Goal: Task Accomplishment & Management: Manage account settings

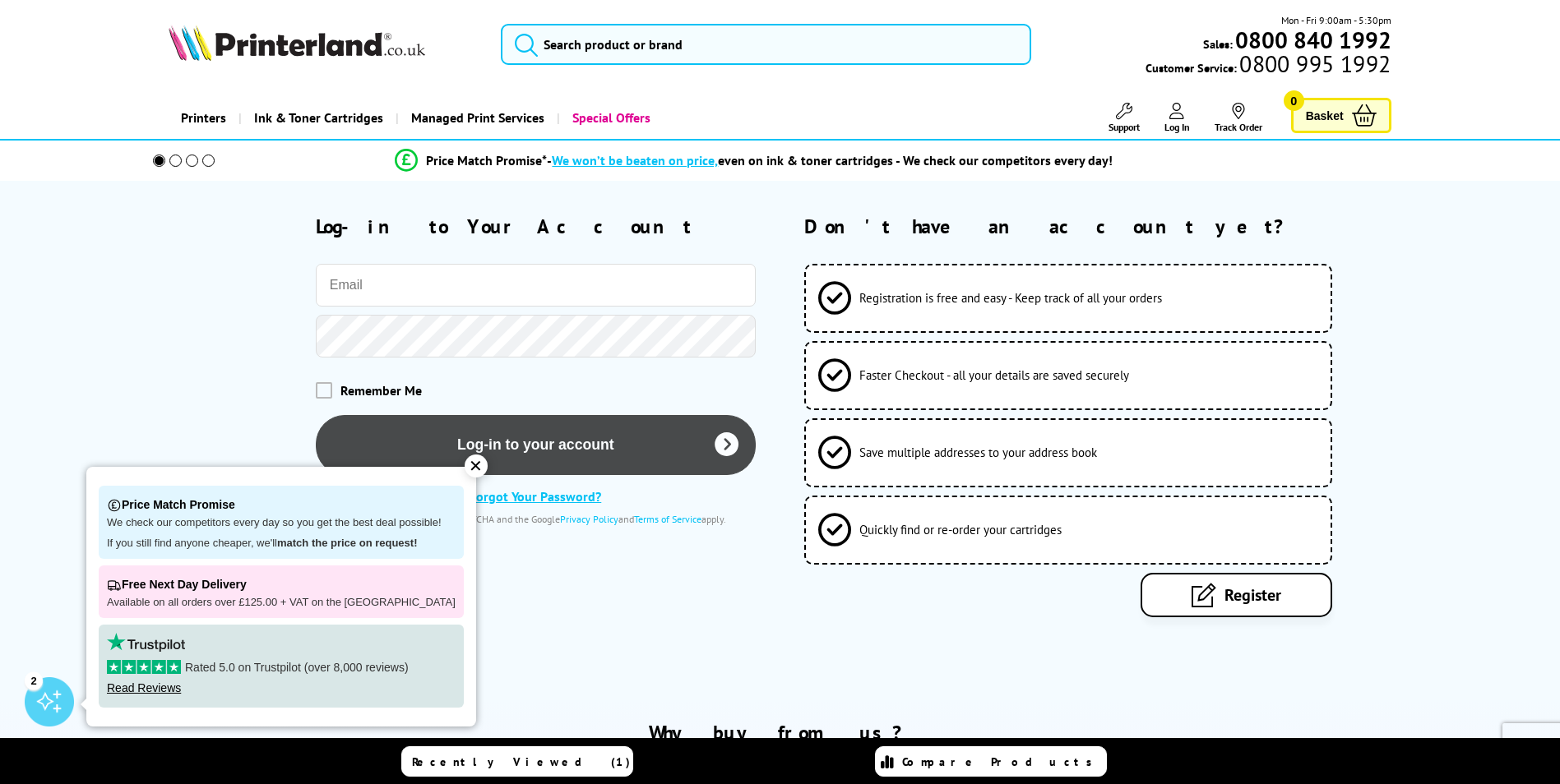
type input "dripmodaukorders@btinternet.com"
click at [539, 432] on button "Log-in to your account" at bounding box center [535, 444] width 440 height 60
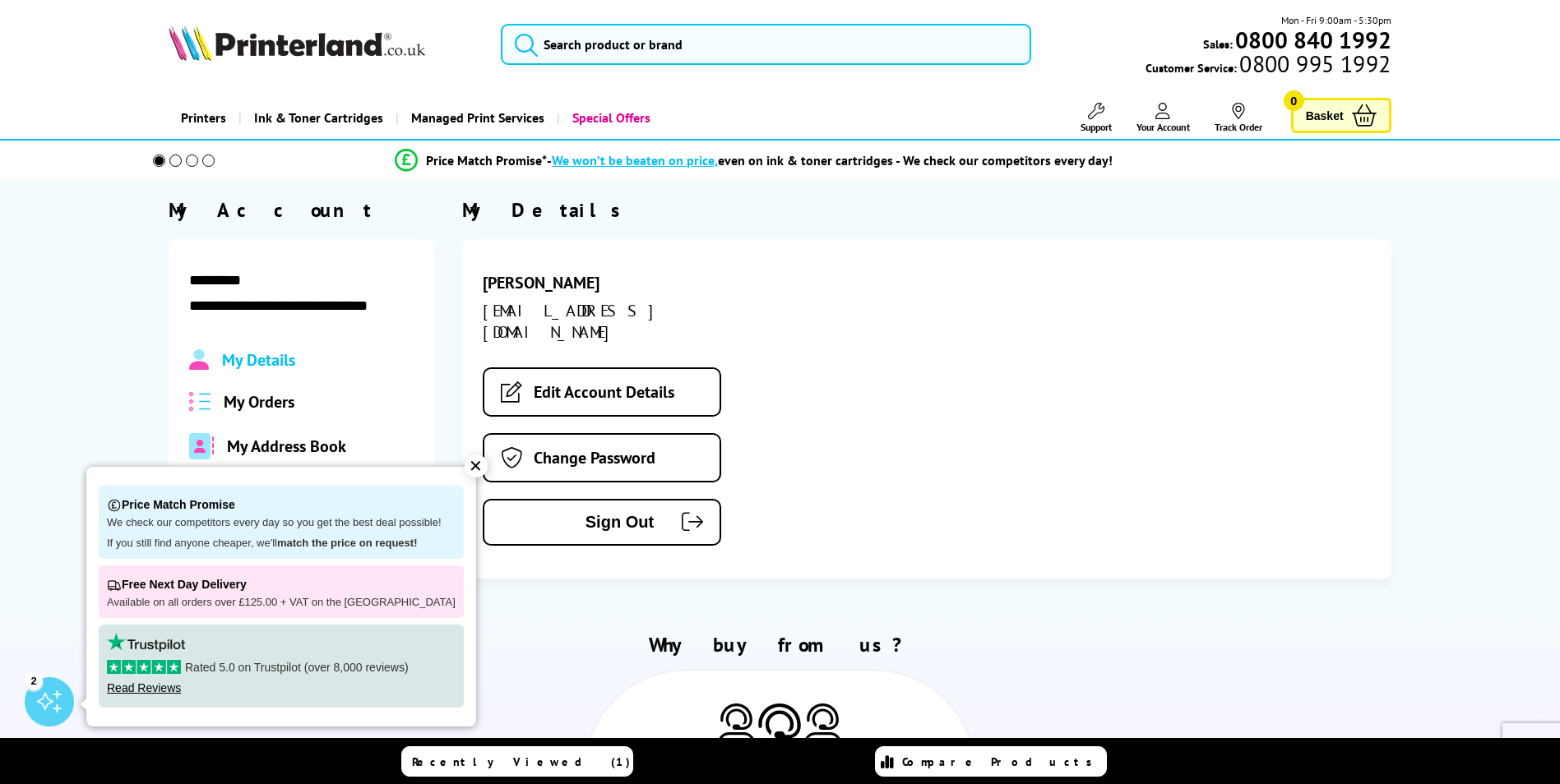
click at [268, 400] on span "My Orders" at bounding box center [259, 402] width 71 height 21
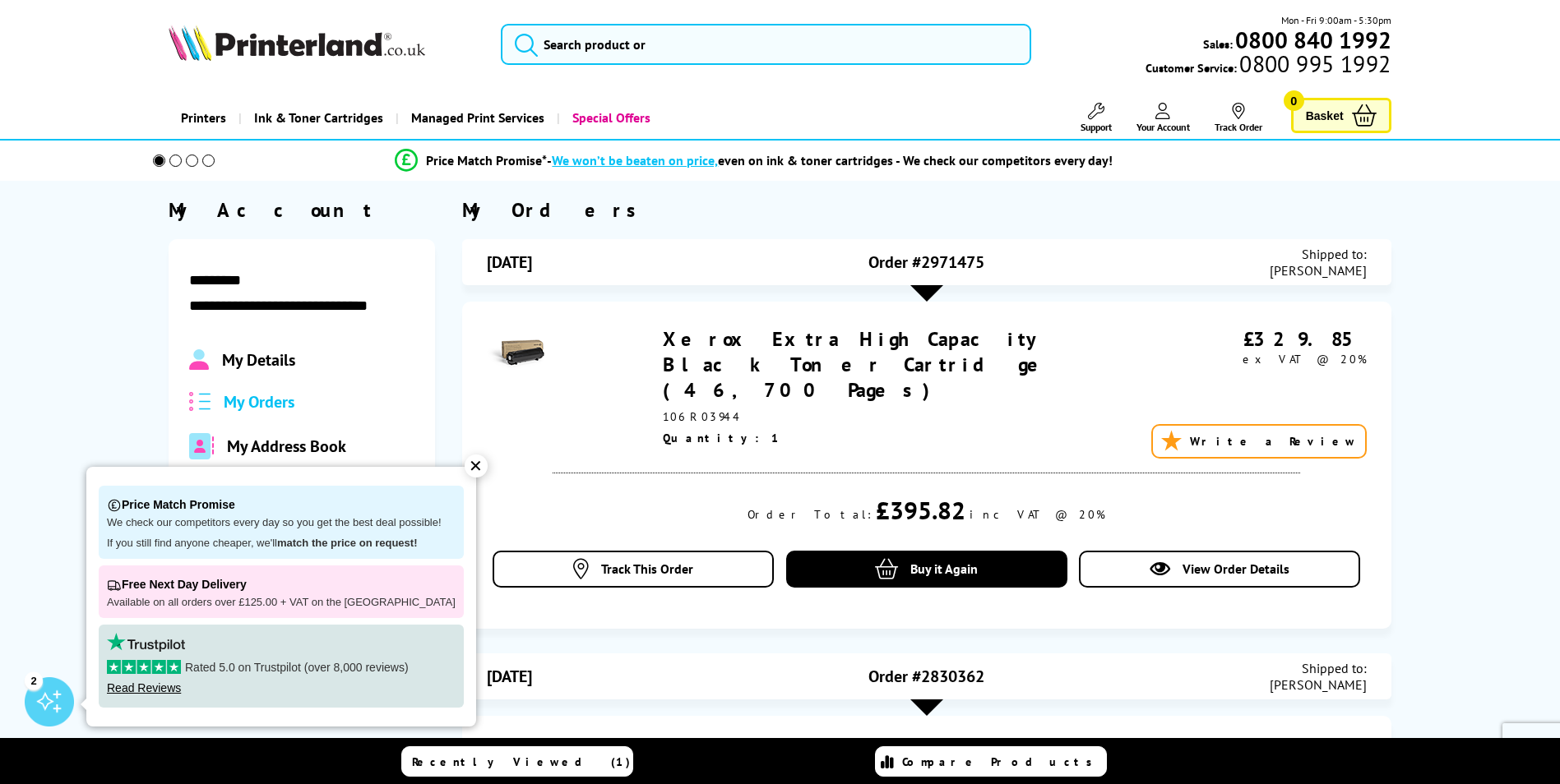
click at [465, 465] on div "✕" at bounding box center [476, 466] width 23 height 23
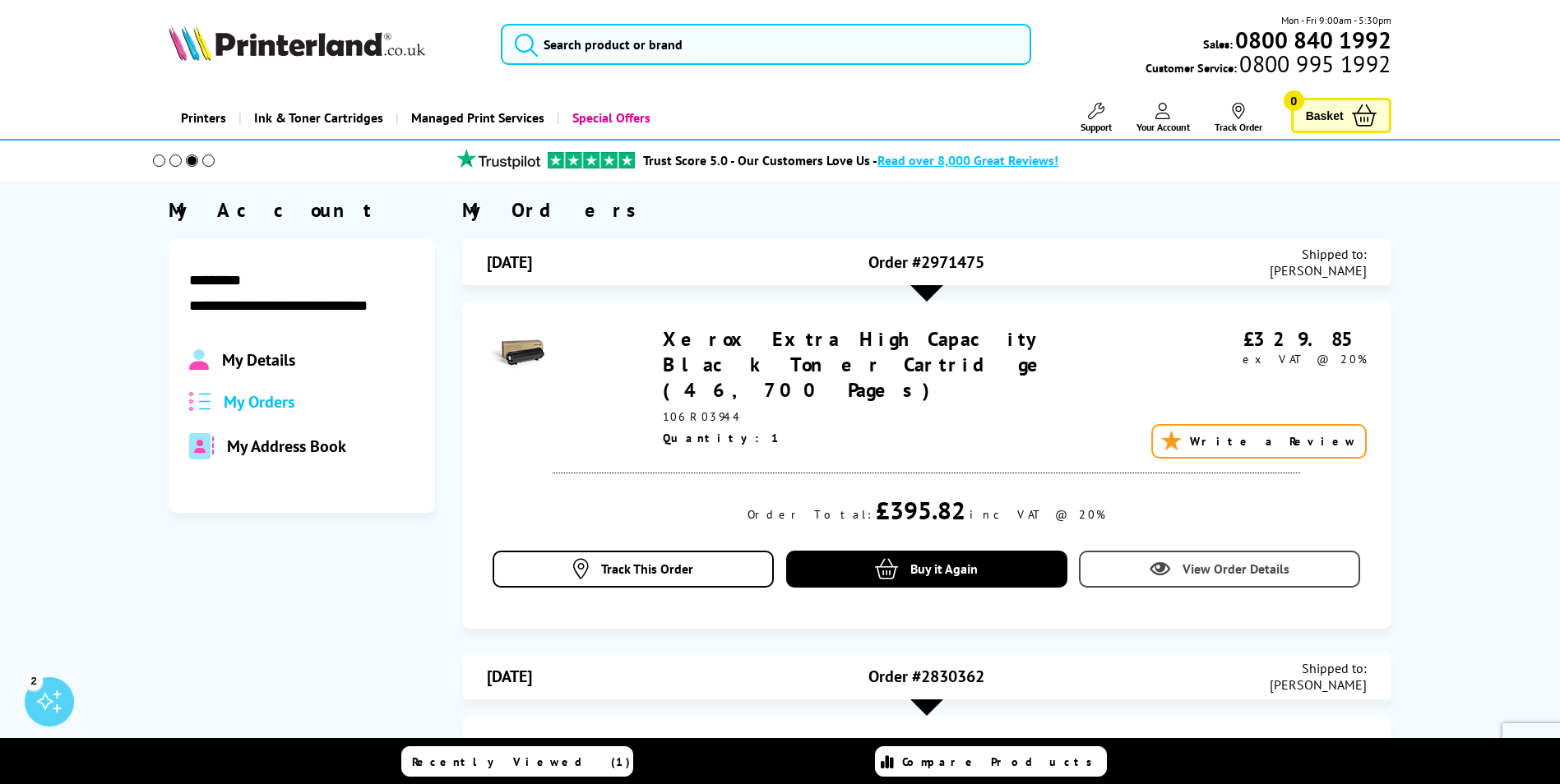
click at [1218, 560] on span "View Order Details" at bounding box center [1235, 568] width 107 height 16
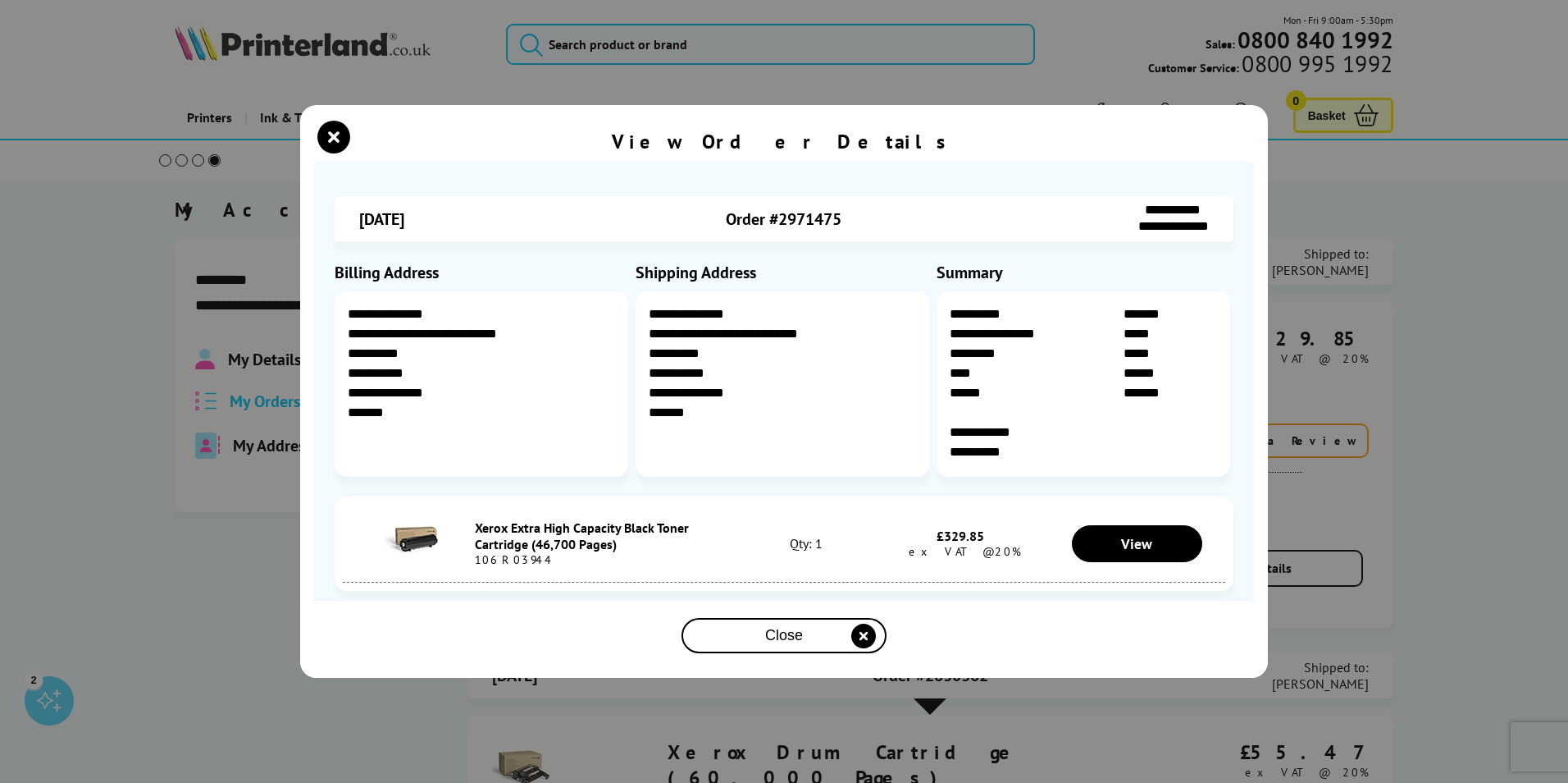
click at [1495, 260] on div "**********" at bounding box center [784, 392] width 1568 height 783
click at [855, 630] on icon "close modal" at bounding box center [864, 637] width 25 height 25
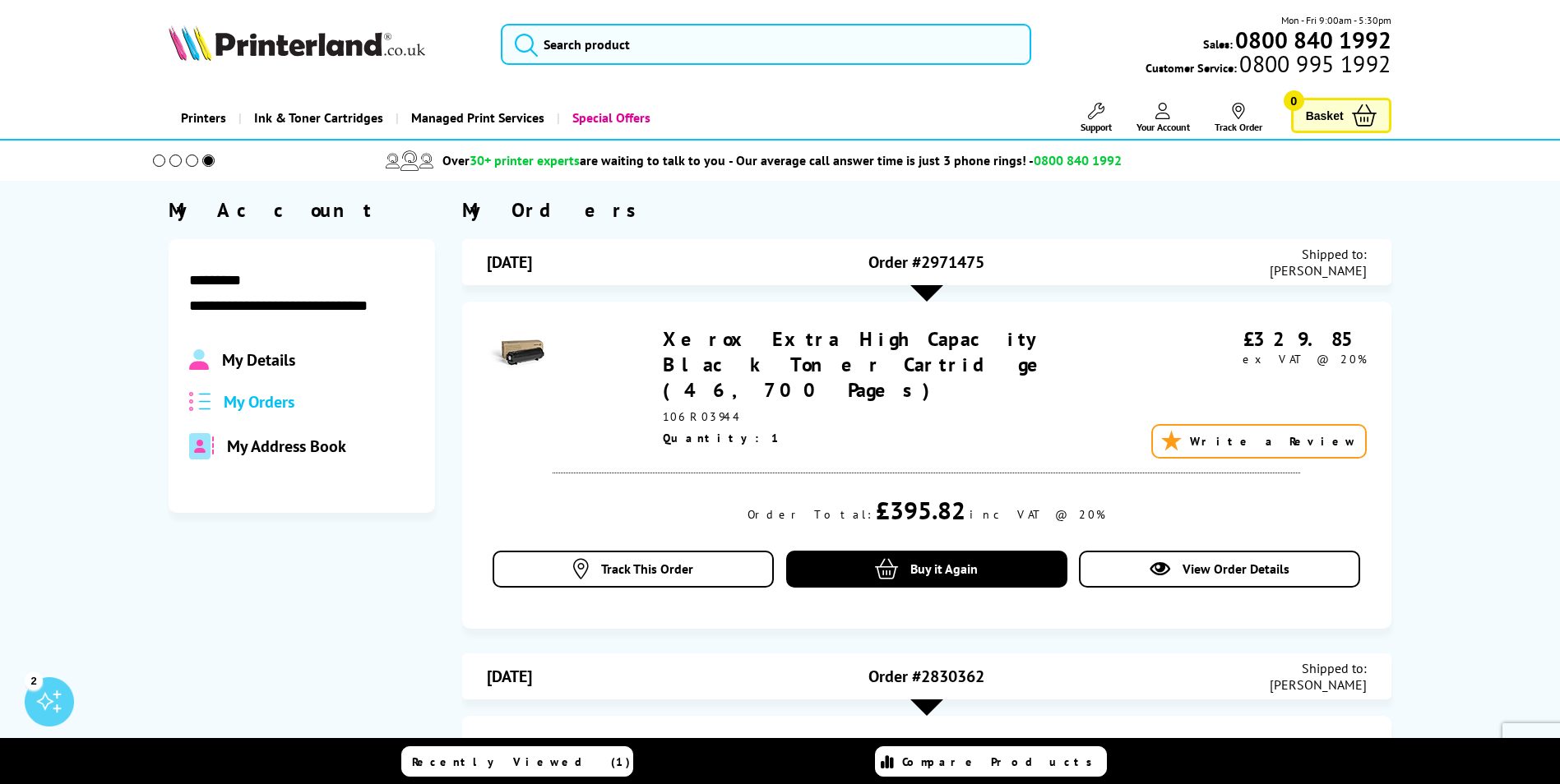
click at [1162, 116] on icon at bounding box center [1162, 111] width 15 height 16
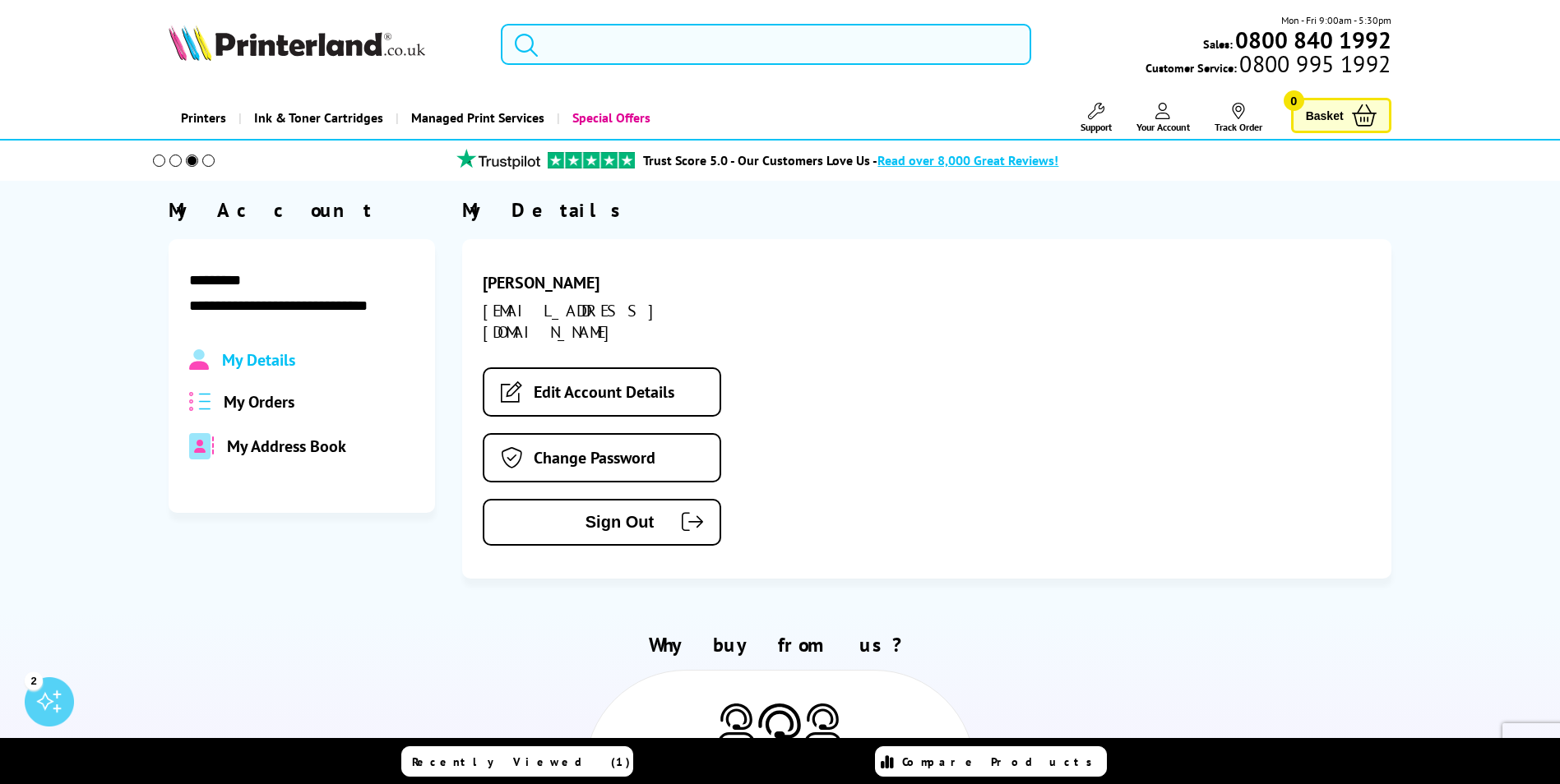
click at [685, 39] on input "search" at bounding box center [766, 44] width 530 height 41
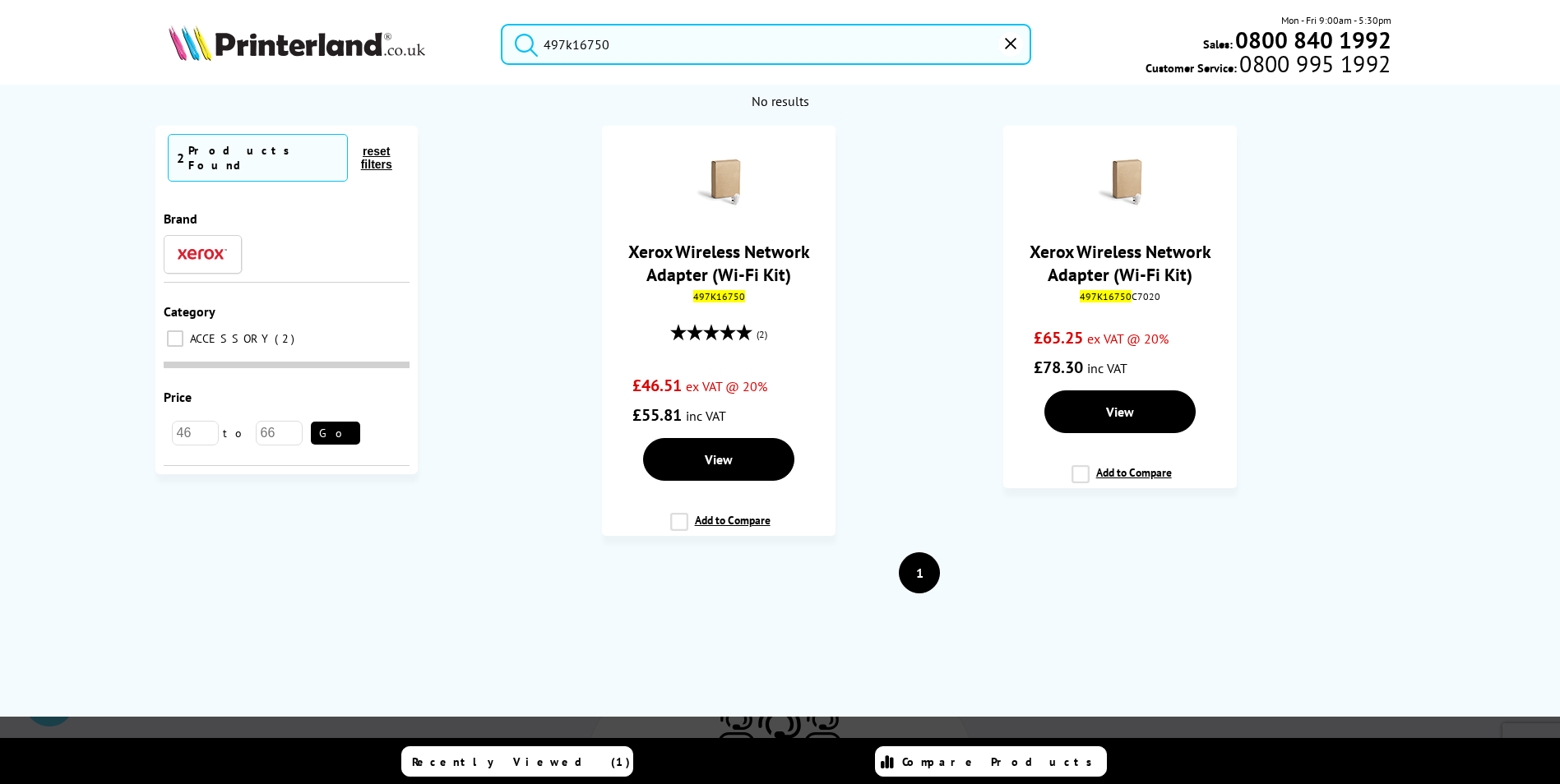
type input "497k16750"
click at [502, 24] on button "submit" at bounding box center [522, 42] width 41 height 36
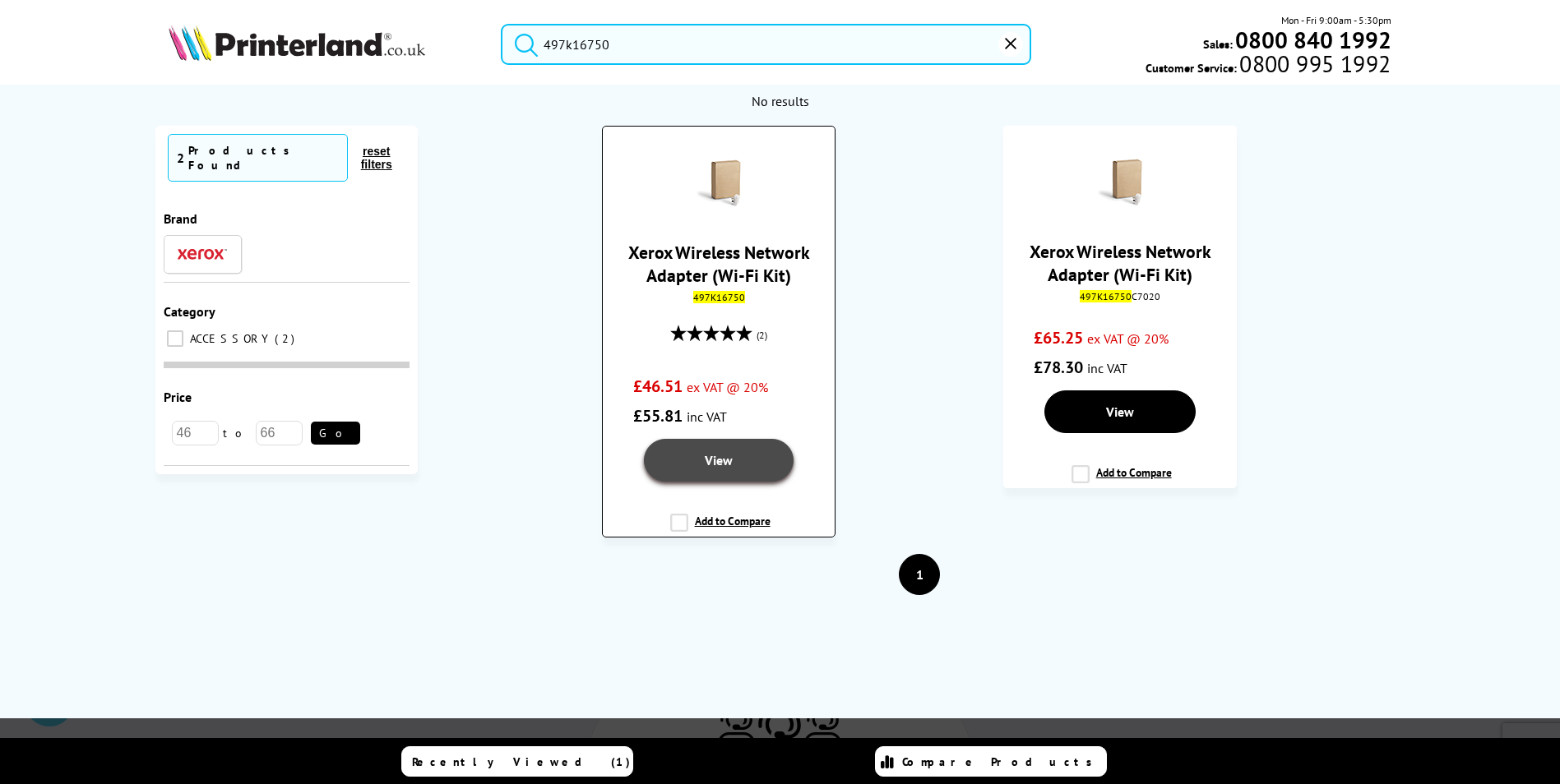
click at [717, 447] on link "View" at bounding box center [719, 460] width 150 height 43
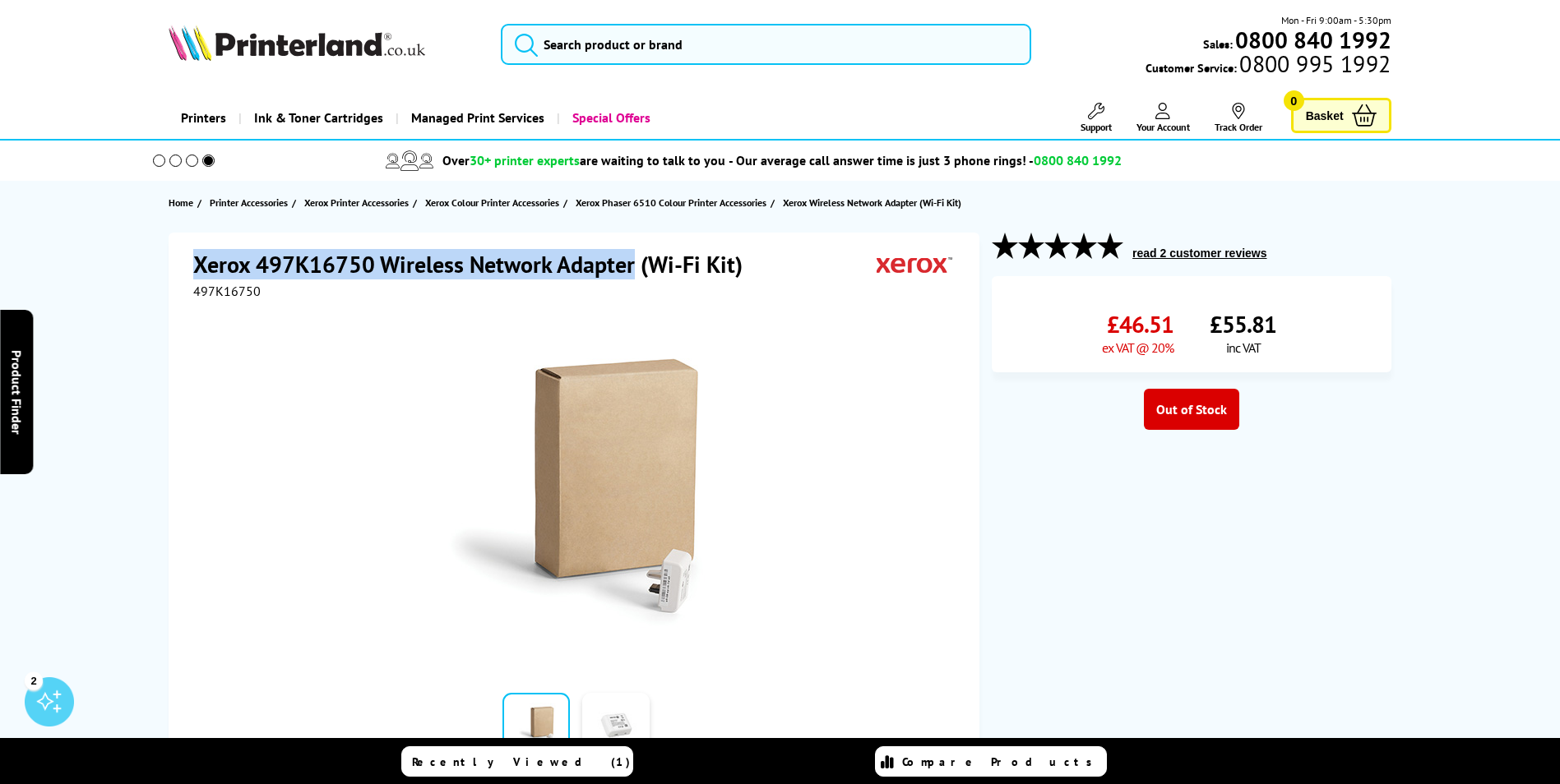
drag, startPoint x: 197, startPoint y: 260, endPoint x: 632, endPoint y: 269, distance: 435.1
click at [632, 269] on h1 "Xerox 497K16750 Wireless Network Adapter (Wi-Fi Kit)" at bounding box center [476, 264] width 566 height 30
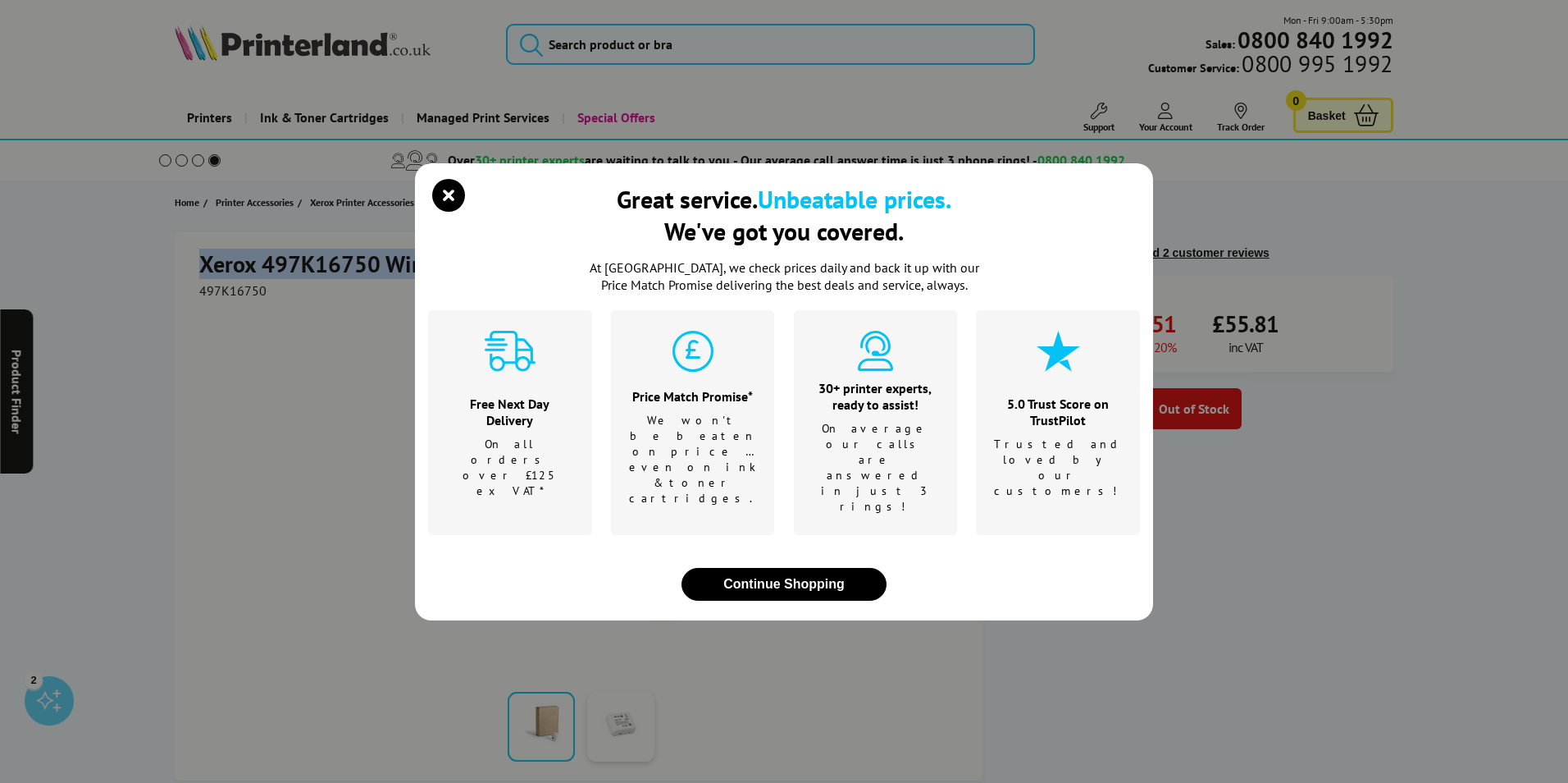
copy h1 "Xerox 497K16750 Wireless Network Adapter"
click at [848, 568] on button "Continue Shopping" at bounding box center [784, 584] width 205 height 33
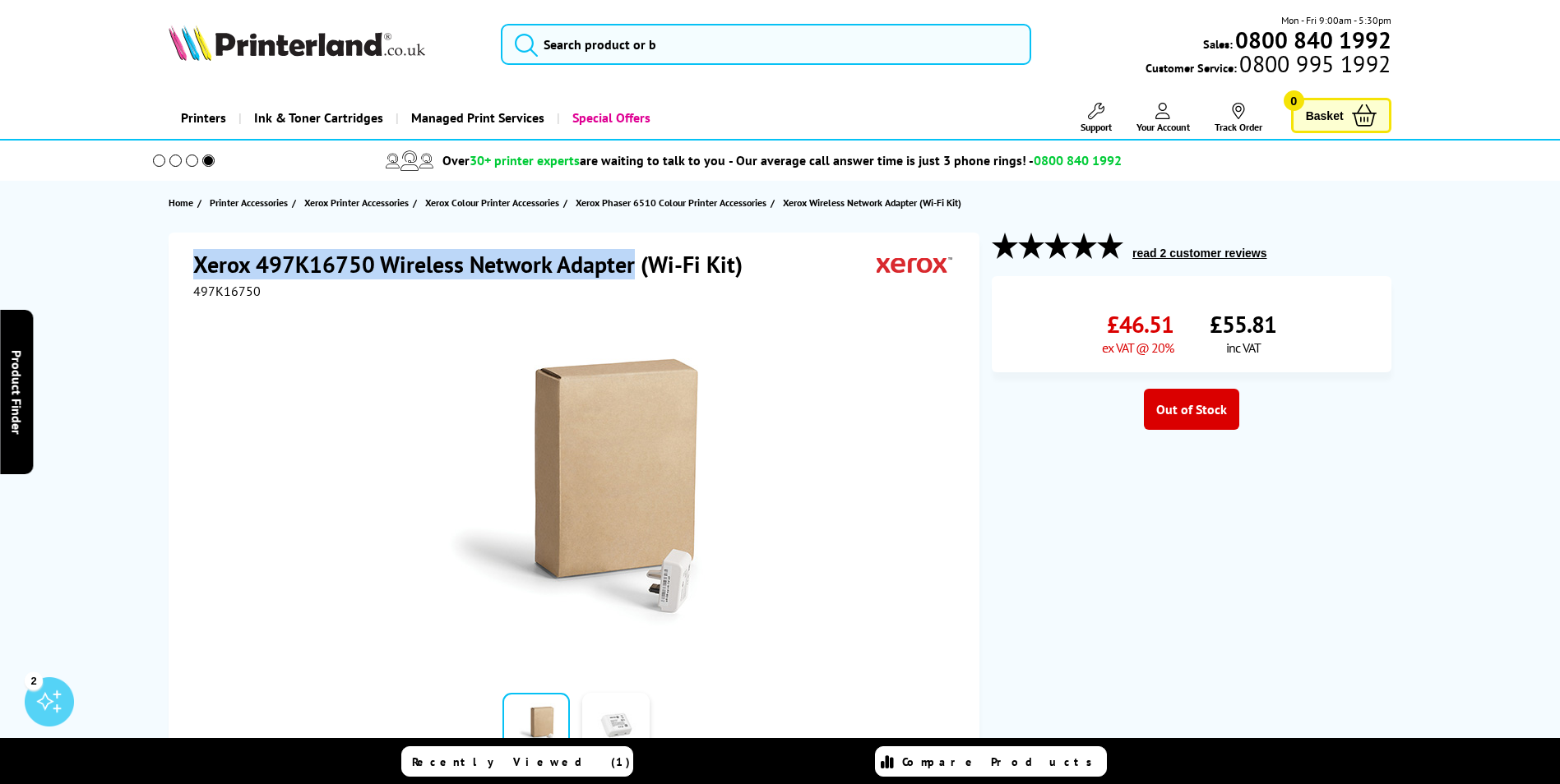
click at [1152, 114] on link "Your Account" at bounding box center [1163, 118] width 53 height 30
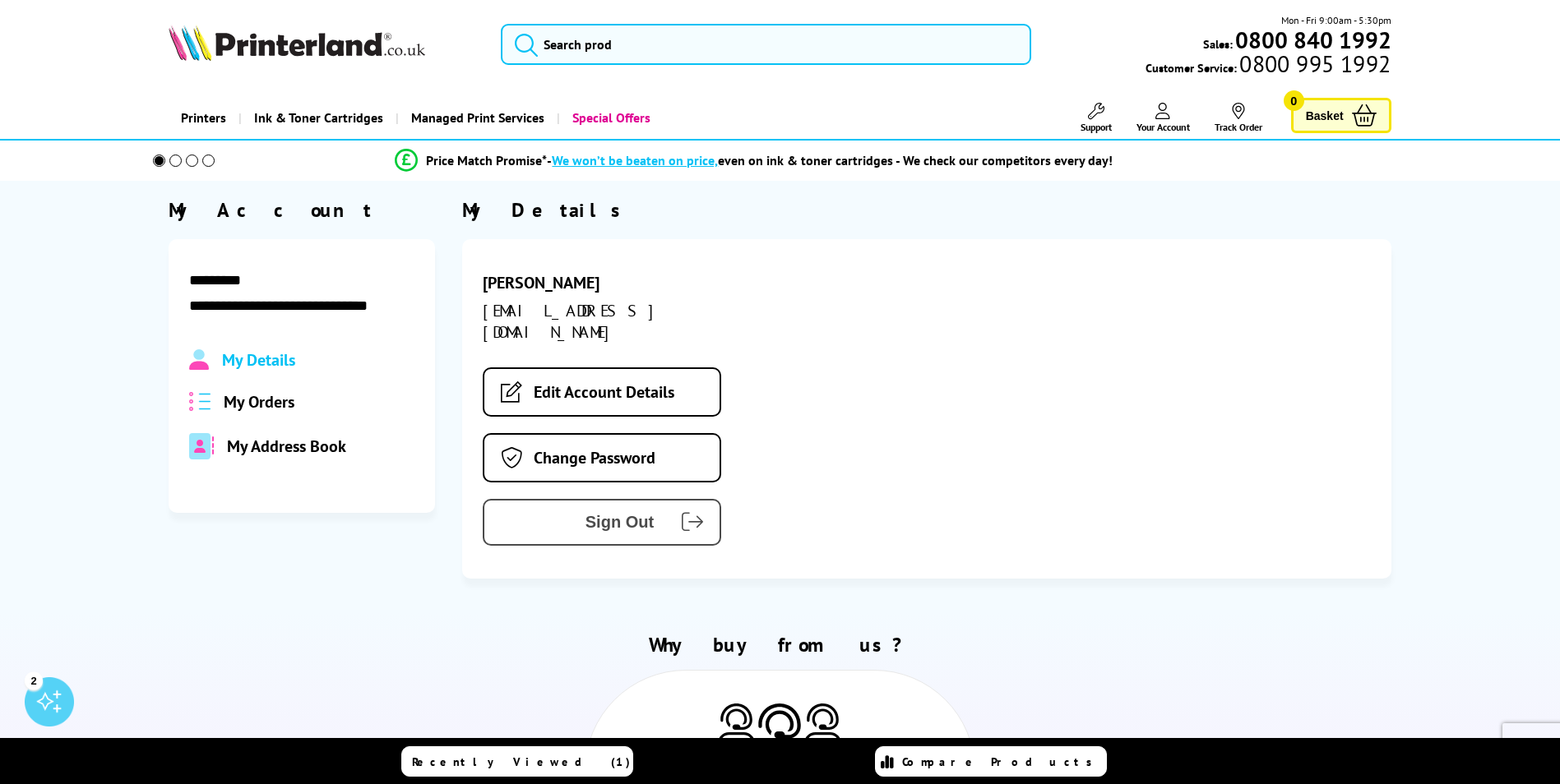
click at [625, 513] on span "Sign Out" at bounding box center [581, 522] width 145 height 19
